Goal: Information Seeking & Learning: Learn about a topic

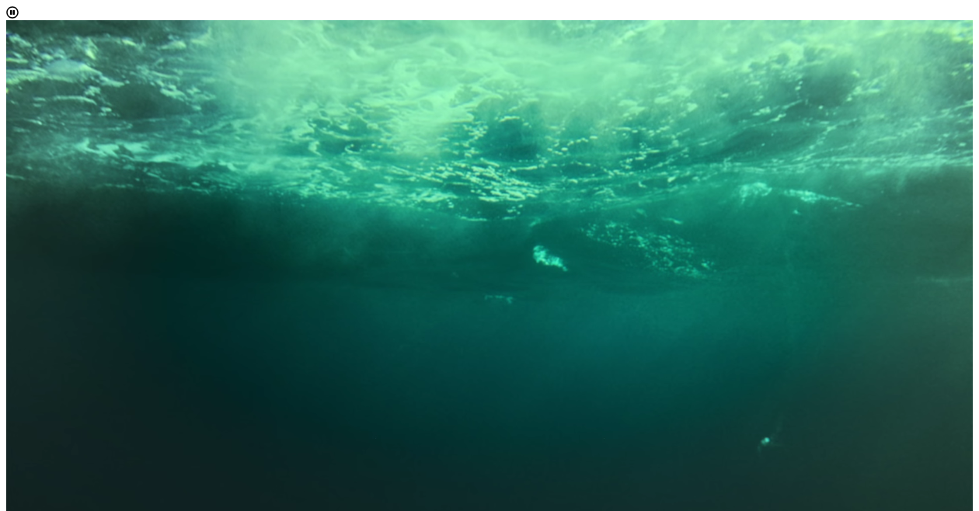
scroll to position [4823, 0]
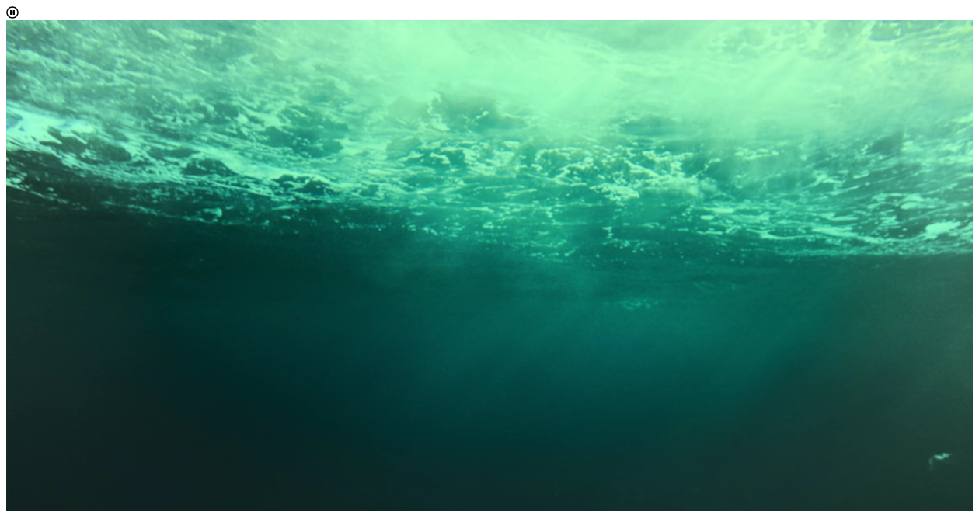
drag, startPoint x: 640, startPoint y: 245, endPoint x: 442, endPoint y: 229, distance: 198.8
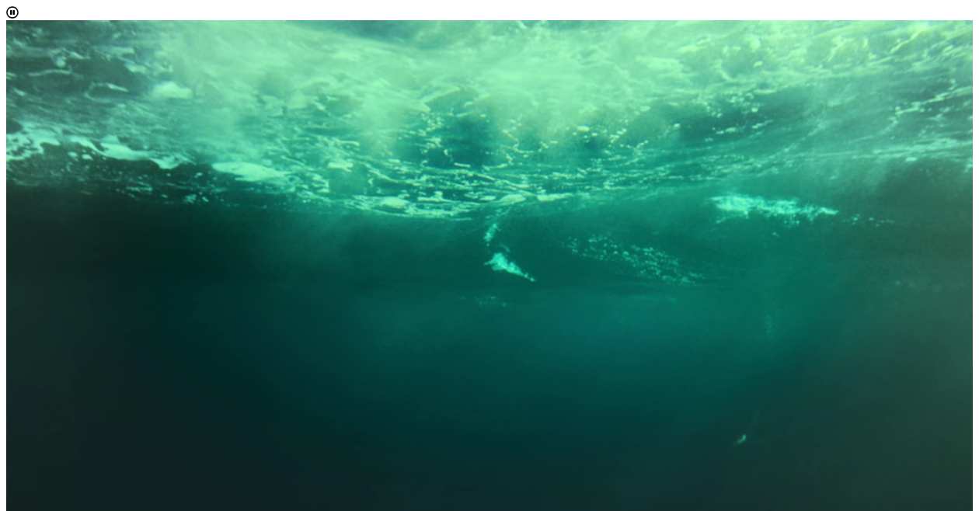
copy p "[GEOGRAPHIC_DATA] offers you the freedom to pursue your passions and the flexib…"
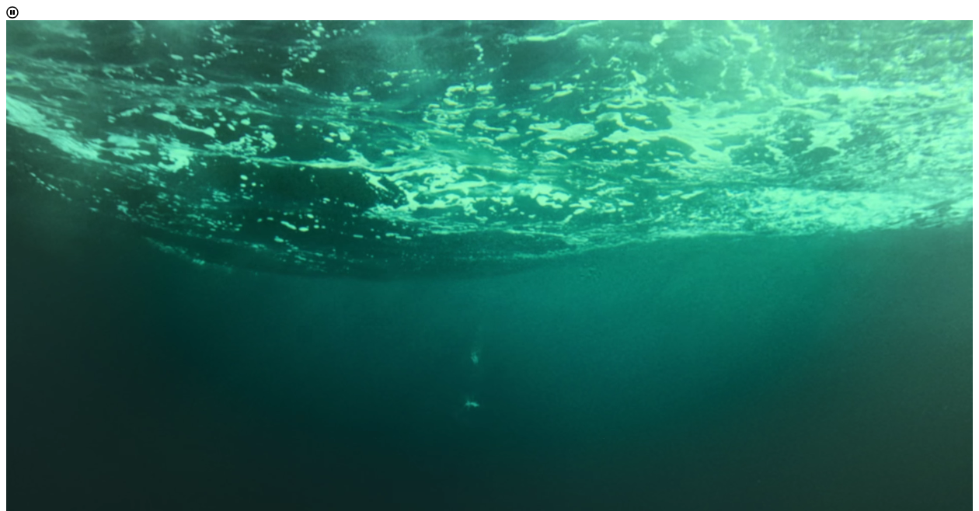
scroll to position [62, 0]
